Goal: Information Seeking & Learning: Learn about a topic

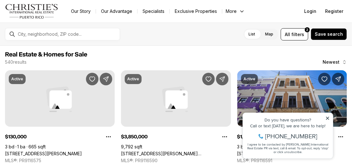
click at [328, 116] on icon at bounding box center [327, 117] width 4 height 4
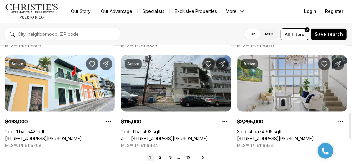
scroll to position [322, 0]
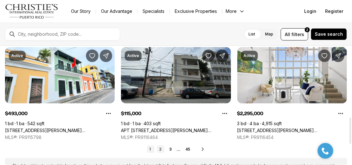
click at [161, 148] on link "2" at bounding box center [161, 149] width 8 height 8
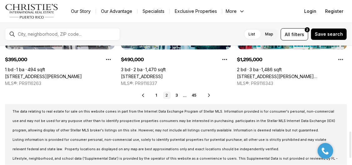
scroll to position [407, 0]
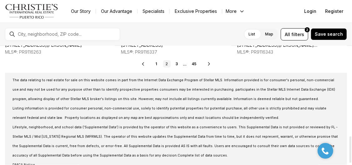
click at [209, 62] on icon at bounding box center [209, 63] width 5 height 5
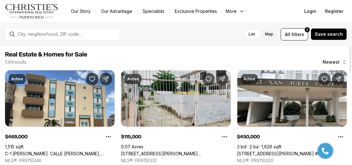
click at [156, 151] on link "225 RUÍZ BELVIS, SAN JUAN PR, 00912" at bounding box center [176, 154] width 110 height 6
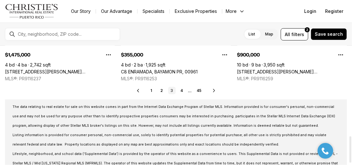
scroll to position [407, 0]
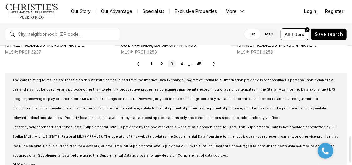
click at [214, 62] on icon at bounding box center [214, 63] width 5 height 5
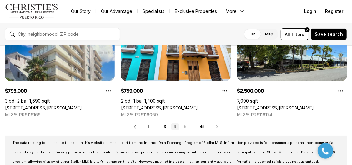
click at [199, 10] on link "Exclusive Properties" at bounding box center [196, 11] width 52 height 9
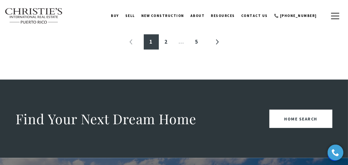
scroll to position [1095, 0]
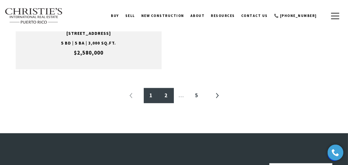
click at [166, 103] on link "2" at bounding box center [166, 95] width 15 height 15
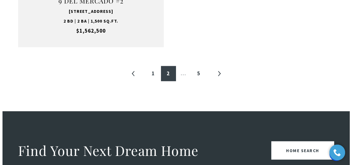
scroll to position [1127, 0]
